Goal: Navigation & Orientation: Find specific page/section

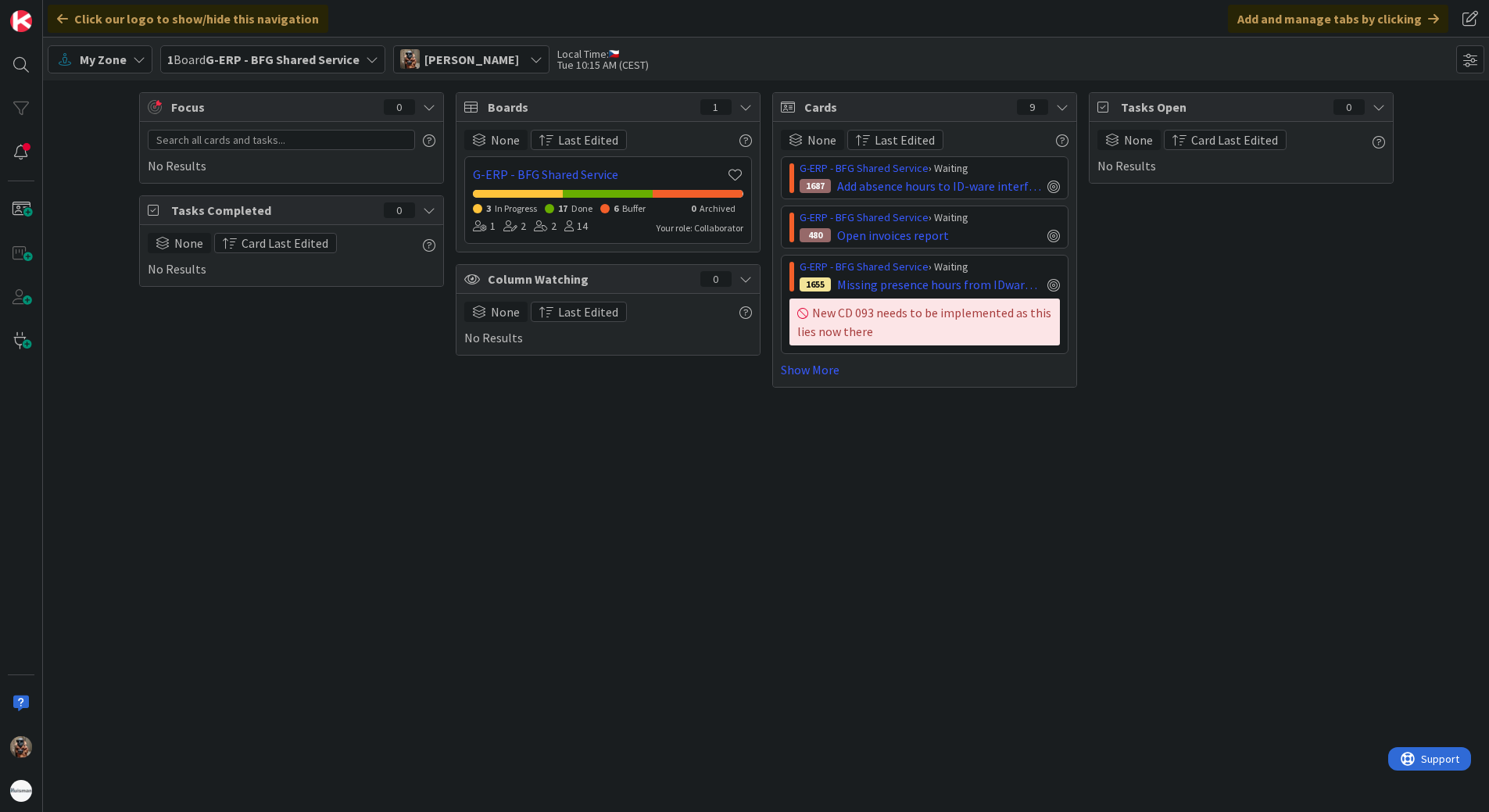
click at [517, 517] on div "Focus 0 No Results Tasks Completed 0 None Card Last Edited No Results Boards 1 …" at bounding box center [765, 446] width 1446 height 731
click at [914, 623] on div "Focus 0 No Results Tasks Completed 0 None Card Last Edited No Results Boards 1 …" at bounding box center [765, 446] width 1446 height 731
click at [108, 58] on span "My Zone" at bounding box center [103, 59] width 47 height 19
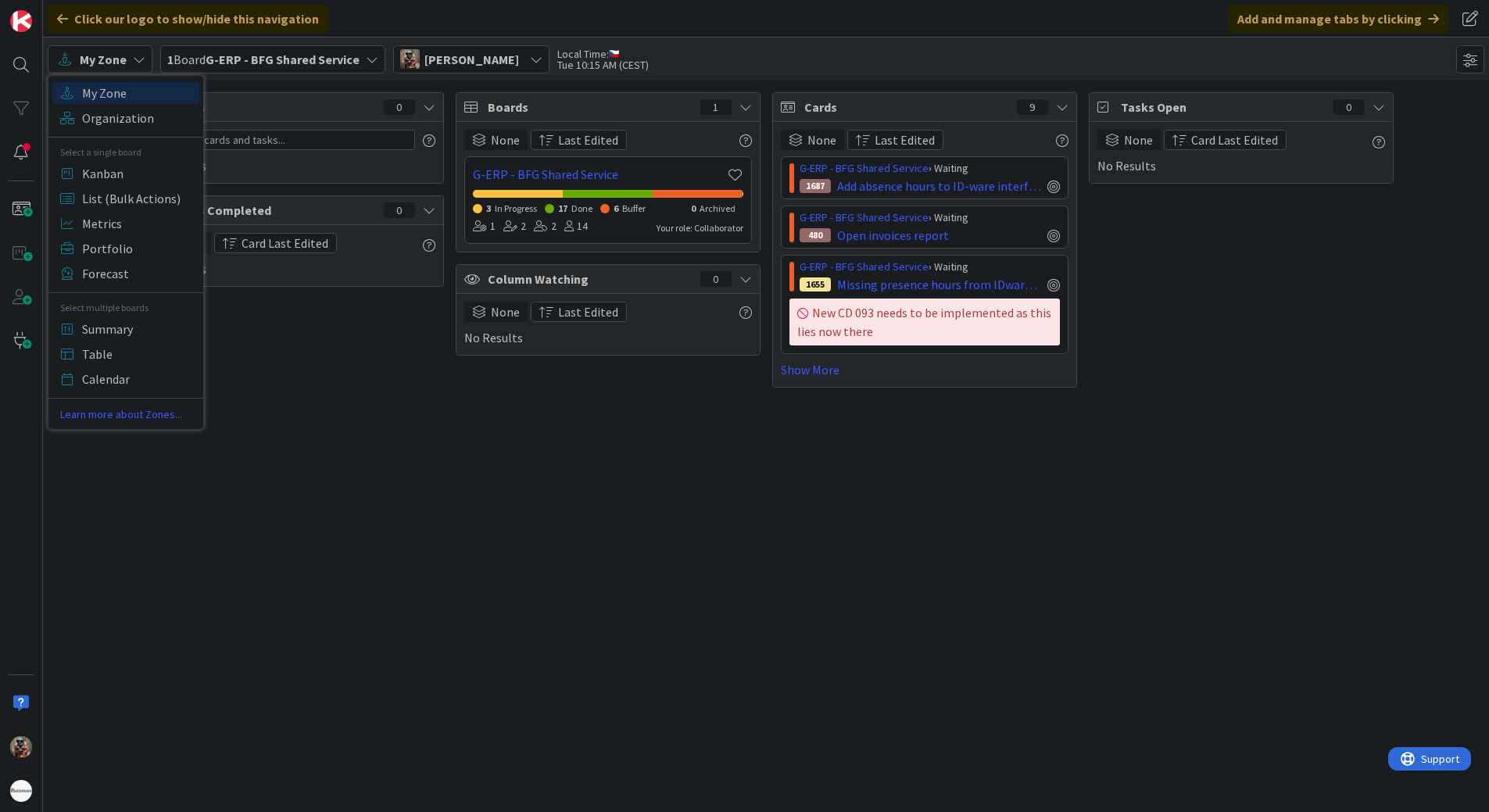
click at [254, 48] on div "1 Board G-ERP - BFG Shared Service" at bounding box center [272, 59] width 225 height 28
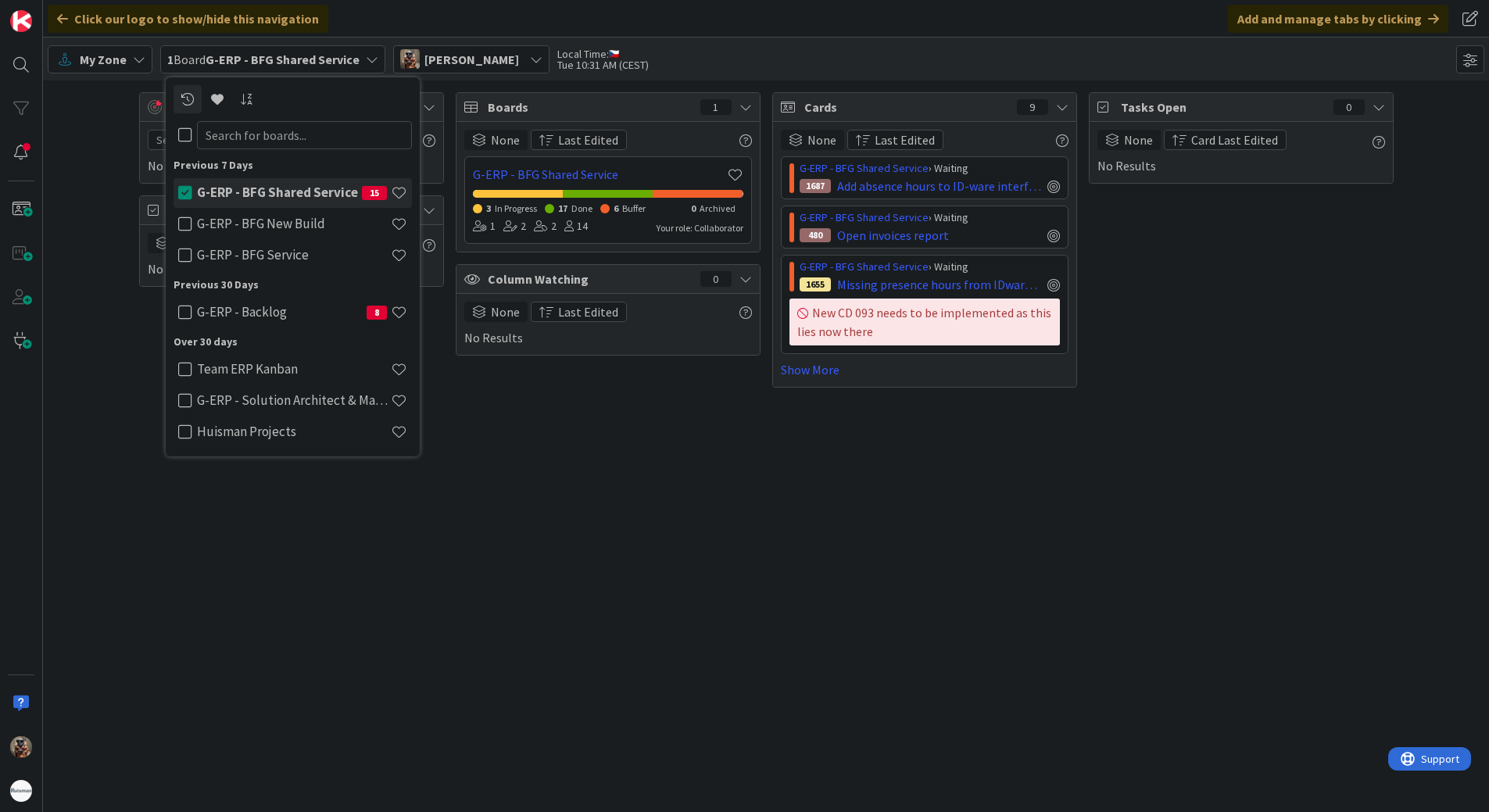
click at [186, 192] on icon at bounding box center [185, 192] width 14 height 15
click at [182, 308] on icon at bounding box center [185, 312] width 14 height 15
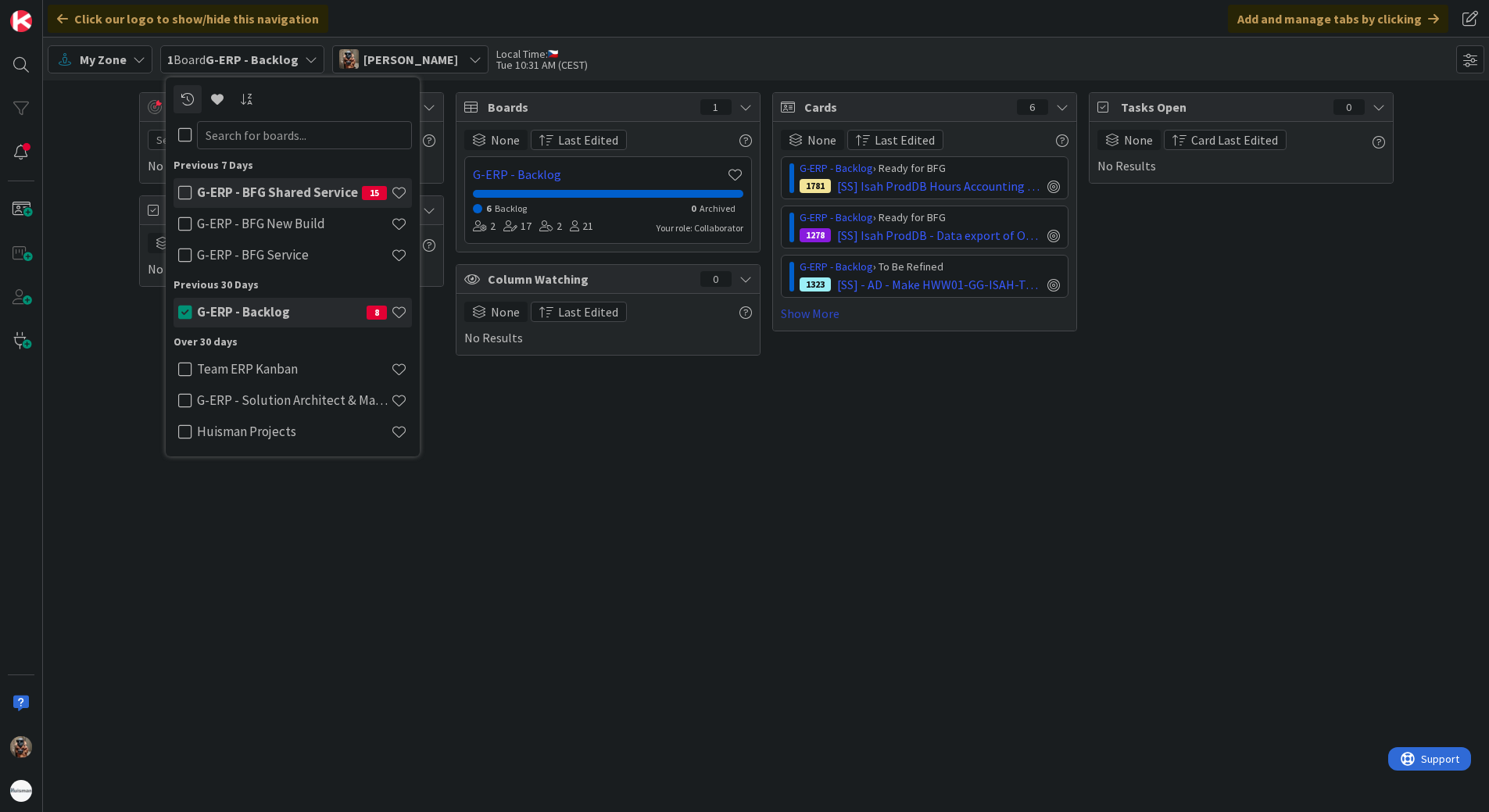
click at [828, 311] on link "Show More" at bounding box center [925, 313] width 287 height 19
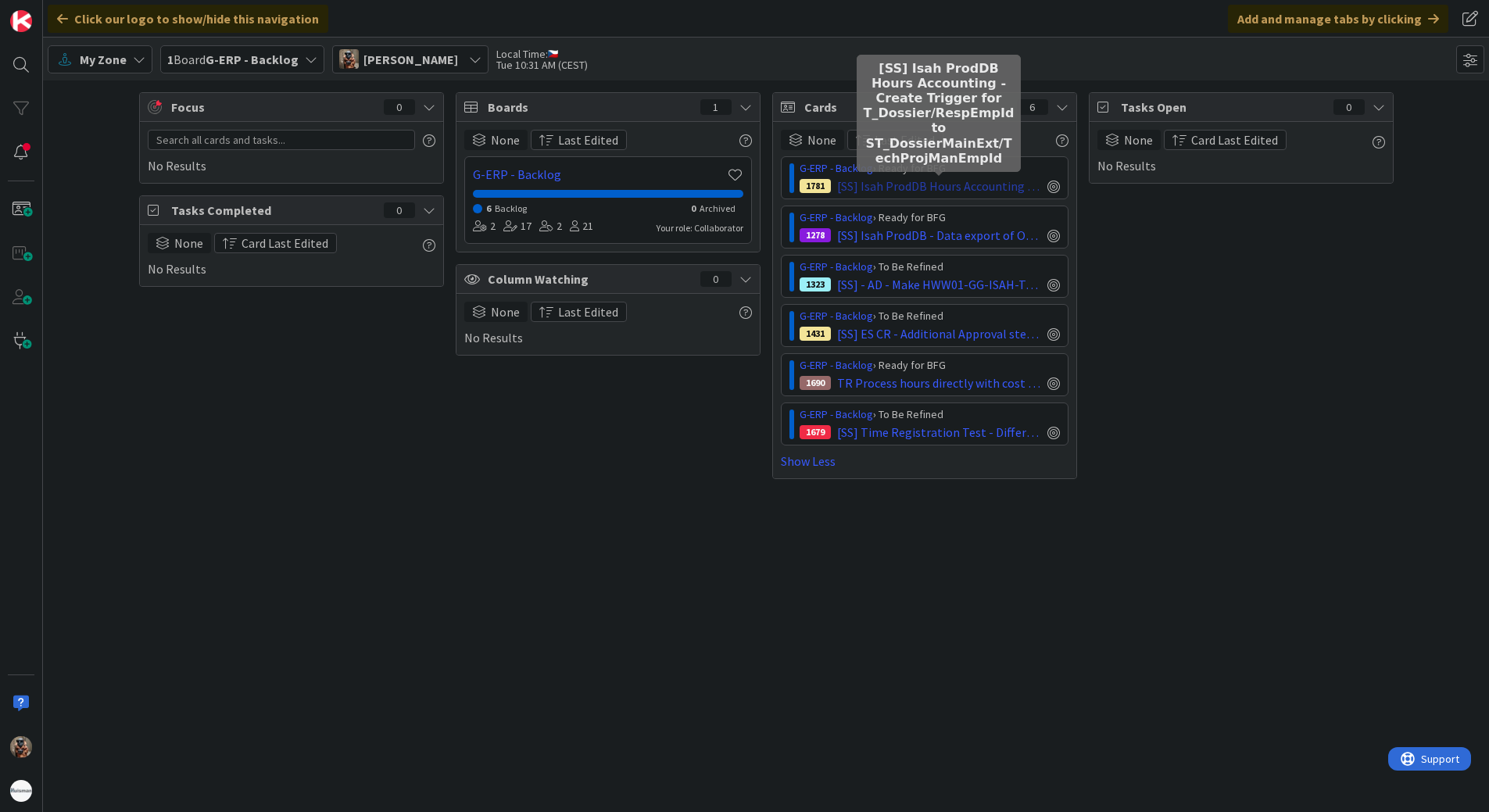
click at [992, 184] on span "[SS] Isah ProdDB Hours Accounting - Create Trigger for T_Dossier/RespEmpId to S…" at bounding box center [939, 186] width 204 height 19
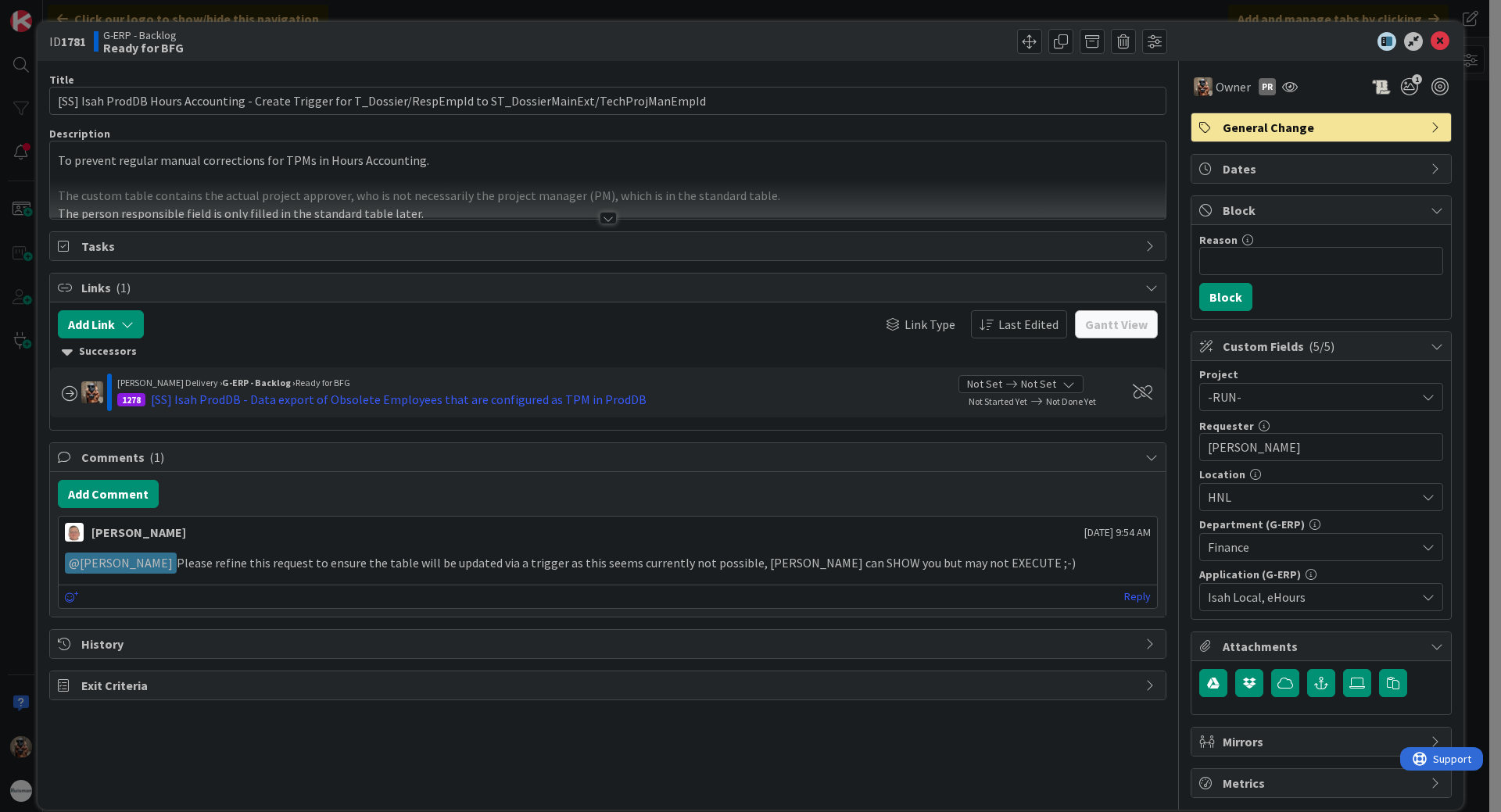
click at [610, 213] on div at bounding box center [607, 217] width 17 height 12
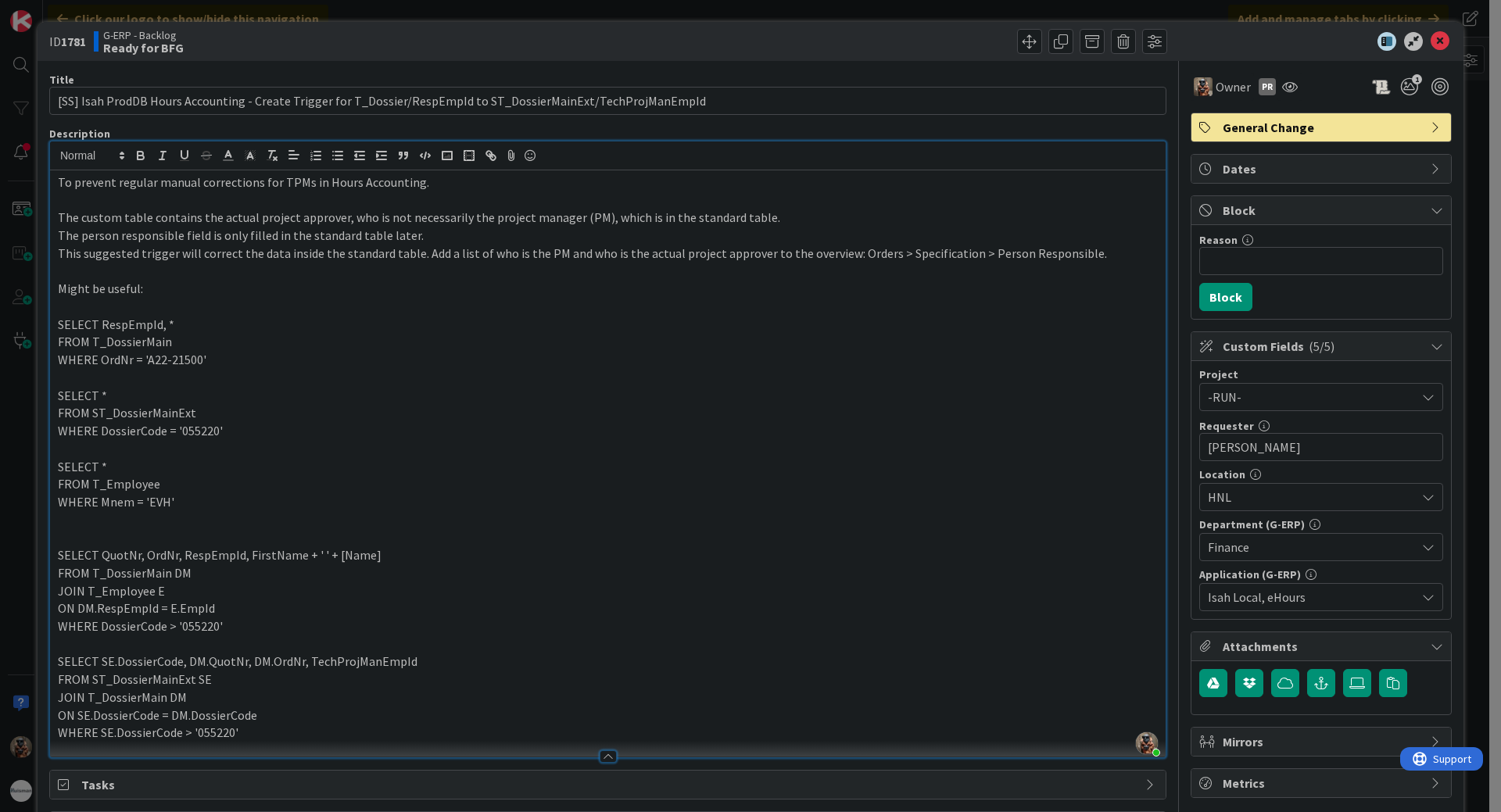
click at [23, 467] on div "ID 1781 G-ERP - Backlog Ready for BFG Title 112 / 128 [SS] Isah ProdDB Hours Ac…" at bounding box center [750, 406] width 1501 height 812
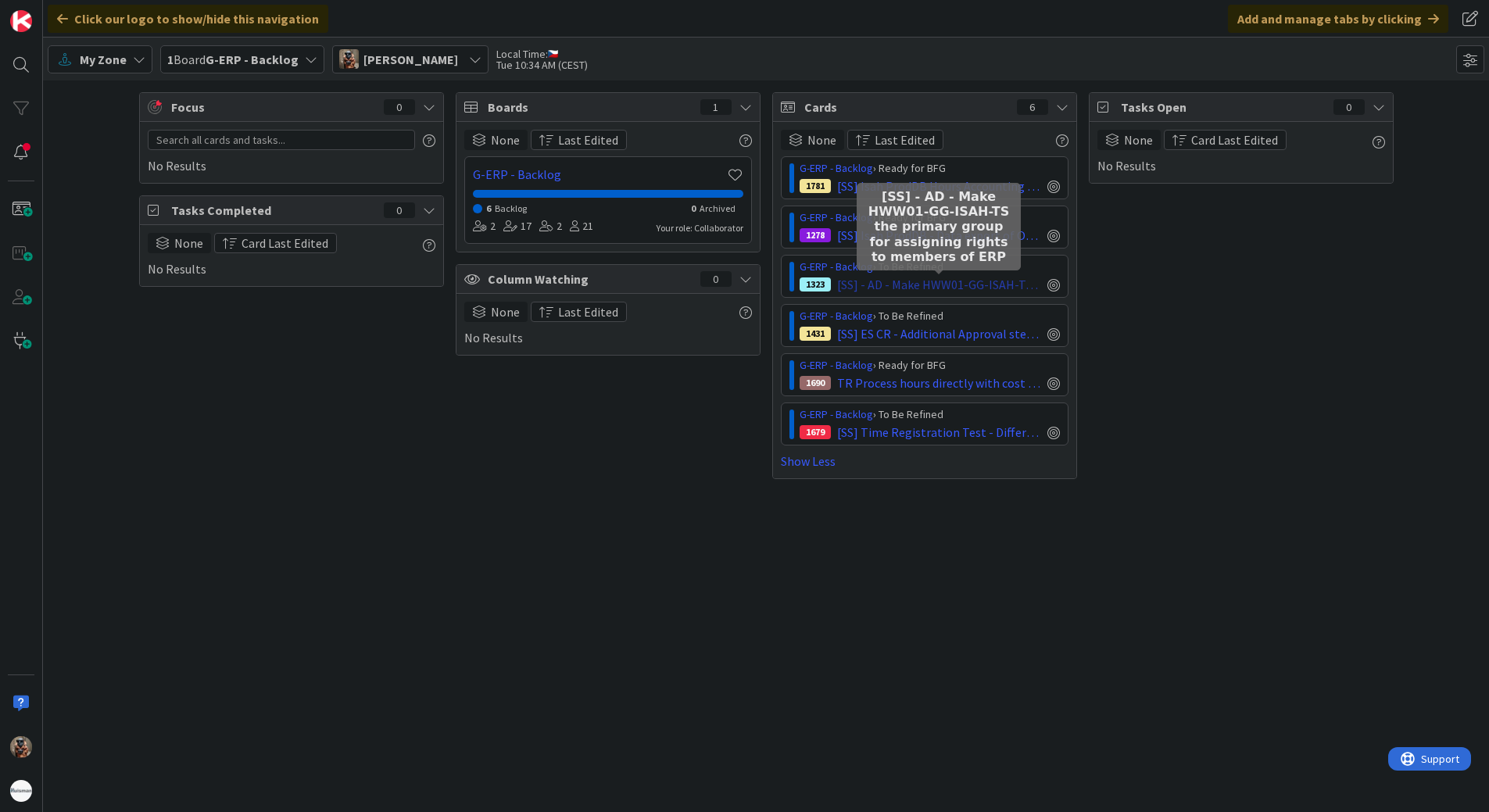
click at [1006, 290] on span "[SS] - AD - Make HWW01-GG-ISAH-TS the primary group for assigning rights to mem…" at bounding box center [939, 284] width 204 height 19
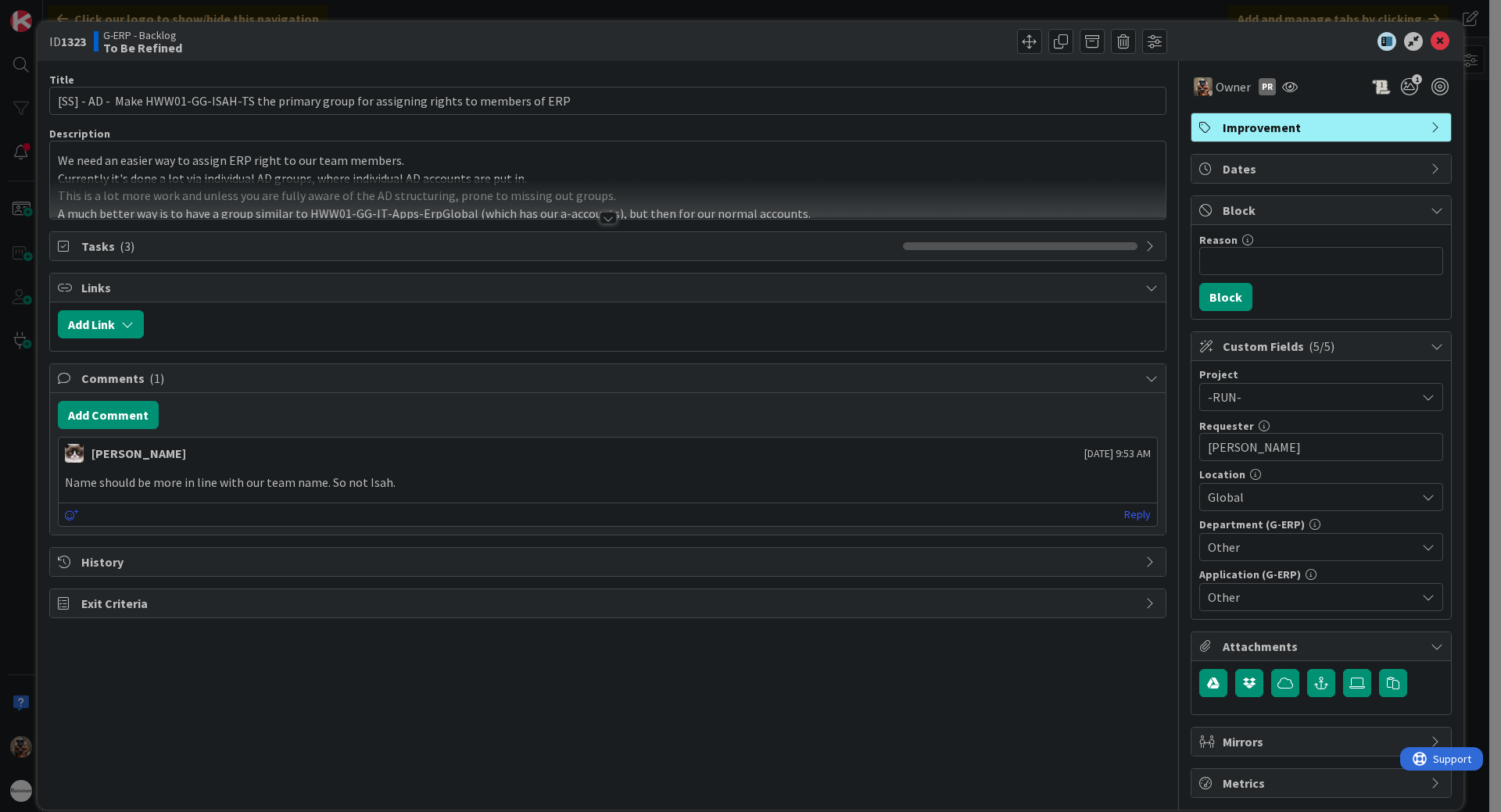
click at [657, 221] on div "Title 91 / 128 [SS] - AD - Make HWW01-GG-ISAH-TS the primary group for assignin…" at bounding box center [607, 429] width 1117 height 737
click at [655, 210] on div at bounding box center [607, 199] width 1115 height 40
